Goal: Information Seeking & Learning: Learn about a topic

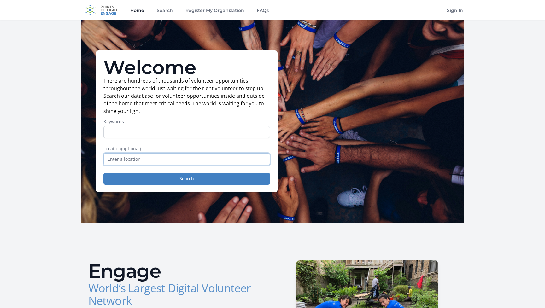
click at [173, 160] on input "text" at bounding box center [186, 159] width 166 height 12
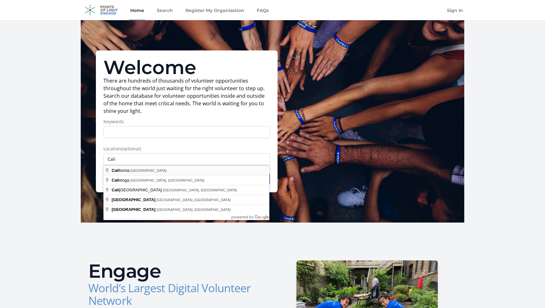
type input "[US_STATE], [GEOGRAPHIC_DATA]"
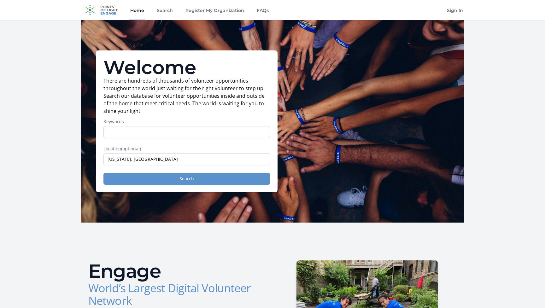
click at [151, 178] on button "Search" at bounding box center [186, 179] width 166 height 12
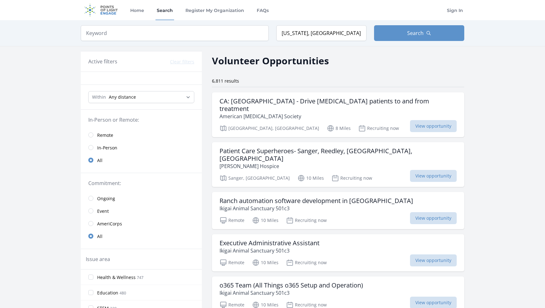
click at [91, 136] on input "radio" at bounding box center [90, 134] width 5 height 5
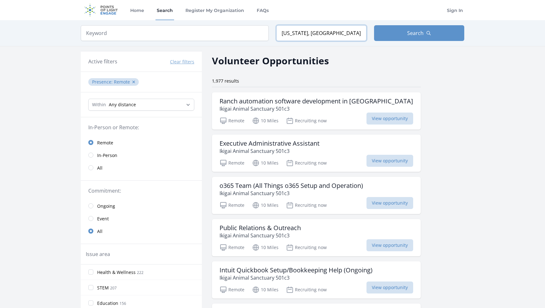
click at [286, 35] on input "[US_STATE], [GEOGRAPHIC_DATA]" at bounding box center [321, 33] width 90 height 16
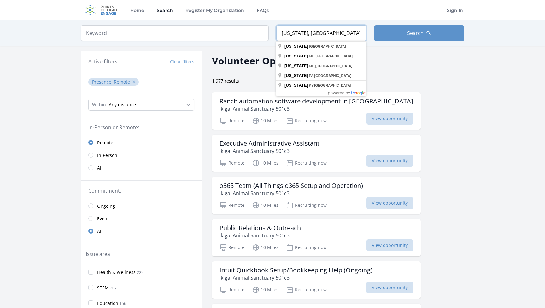
click at [286, 35] on input "[US_STATE], [GEOGRAPHIC_DATA]" at bounding box center [321, 33] width 90 height 16
type input "Sacramento, CA, USA"
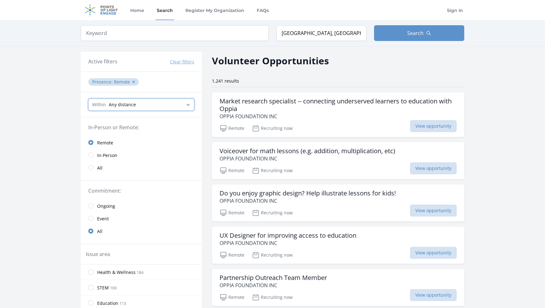
select select "160934"
click at [390, 33] on button "Search" at bounding box center [419, 33] width 90 height 16
click at [423, 35] on span "Search" at bounding box center [415, 33] width 16 height 8
click at [421, 34] on span "Search" at bounding box center [415, 33] width 16 height 8
click at [406, 31] on button "Search" at bounding box center [419, 33] width 90 height 16
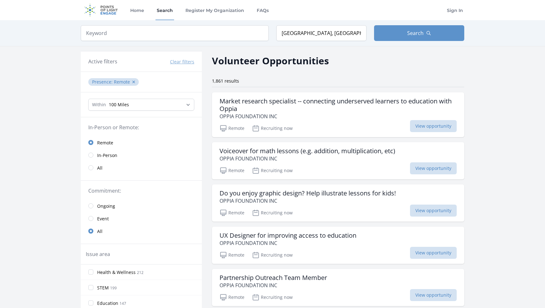
click at [188, 60] on button "Clear filters" at bounding box center [182, 62] width 24 height 6
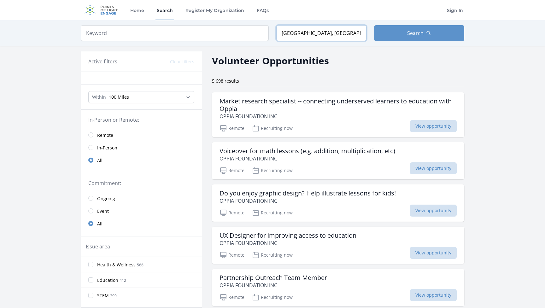
click at [343, 36] on input "Sacramento, CA, USA" at bounding box center [321, 33] width 90 height 16
click at [417, 34] on span "Search" at bounding box center [415, 33] width 16 height 8
click at [331, 37] on input "Sacramento, CA, USA" at bounding box center [321, 33] width 90 height 16
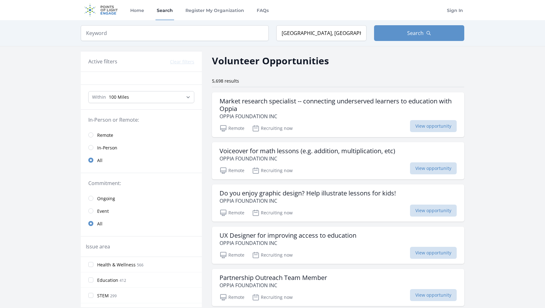
click at [91, 135] on input "radio" at bounding box center [90, 134] width 5 height 5
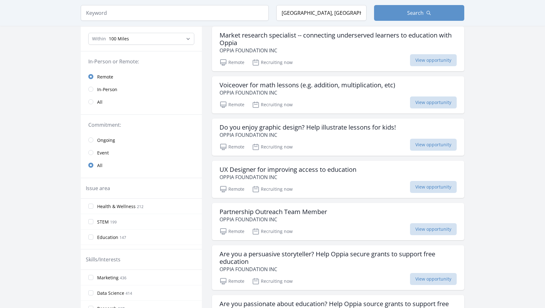
scroll to position [76, 0]
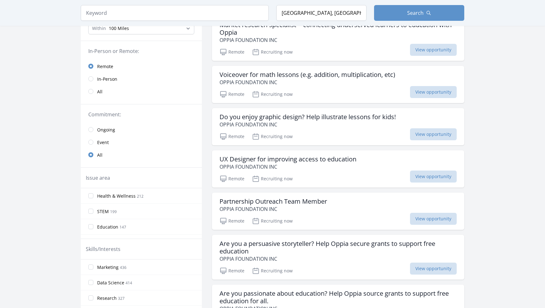
click at [91, 129] on input "radio" at bounding box center [90, 129] width 5 height 5
click at [91, 154] on input "radio" at bounding box center [90, 154] width 5 height 5
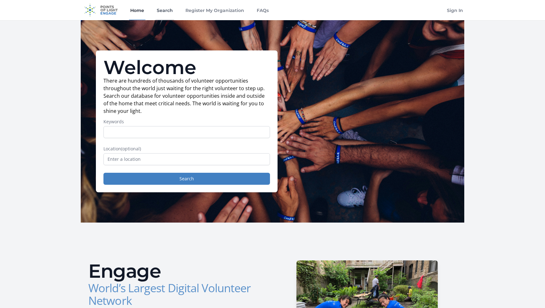
click at [165, 10] on link "Search" at bounding box center [164, 10] width 19 height 20
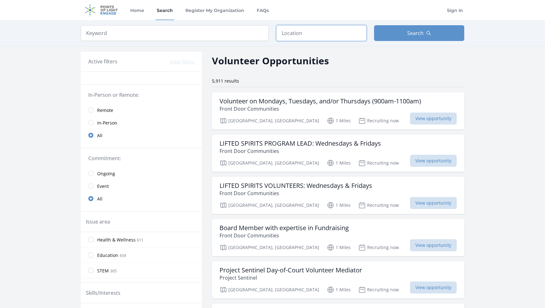
click at [318, 33] on input "text" at bounding box center [321, 33] width 90 height 16
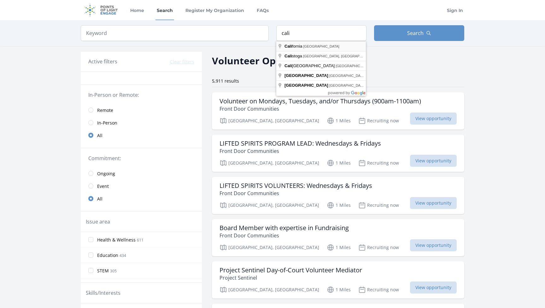
type input "[US_STATE], [GEOGRAPHIC_DATA]"
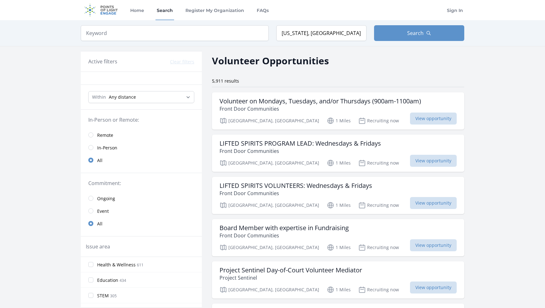
click at [92, 134] on input "radio" at bounding box center [90, 134] width 5 height 5
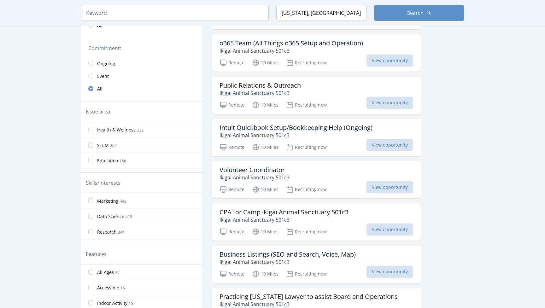
scroll to position [211, 0]
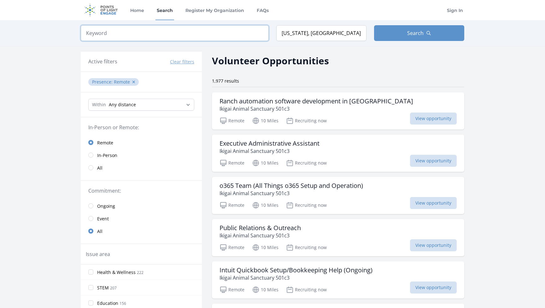
click at [240, 34] on input "search" at bounding box center [175, 33] width 188 height 16
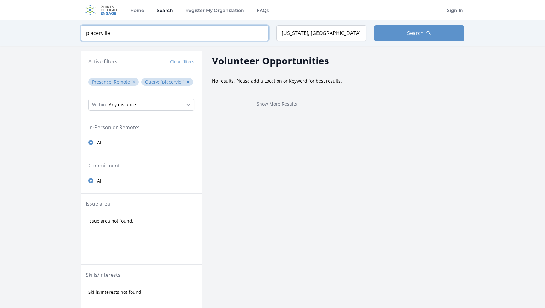
click button "submit" at bounding box center [0, 0] width 0 height 0
click at [182, 33] on input "placerville" at bounding box center [175, 33] width 188 height 16
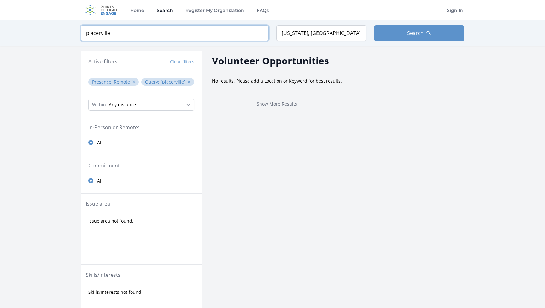
click at [101, 32] on input "placerville" at bounding box center [175, 33] width 188 height 16
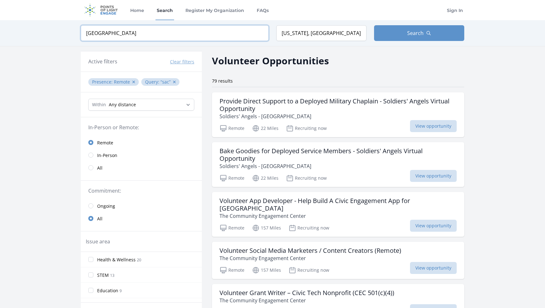
type input "[GEOGRAPHIC_DATA]"
click button "submit" at bounding box center [0, 0] width 0 height 0
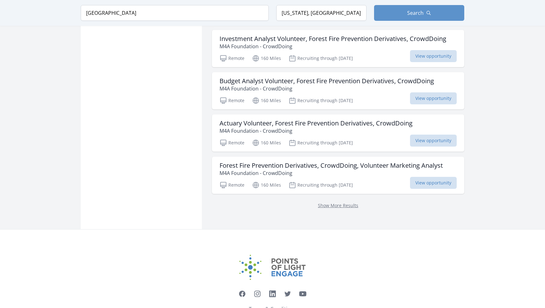
scroll to position [776, 0]
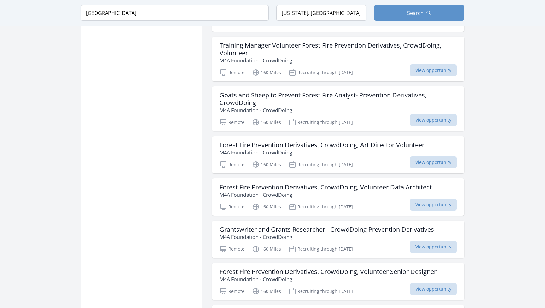
scroll to position [1603, 0]
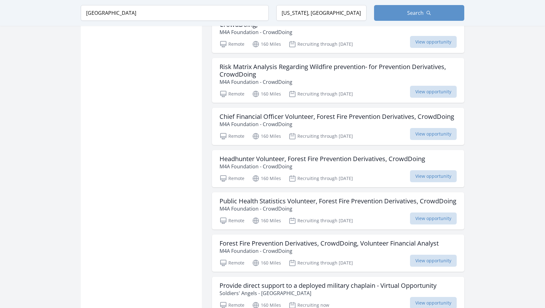
scroll to position [2540, 0]
